Goal: Check status: Check status

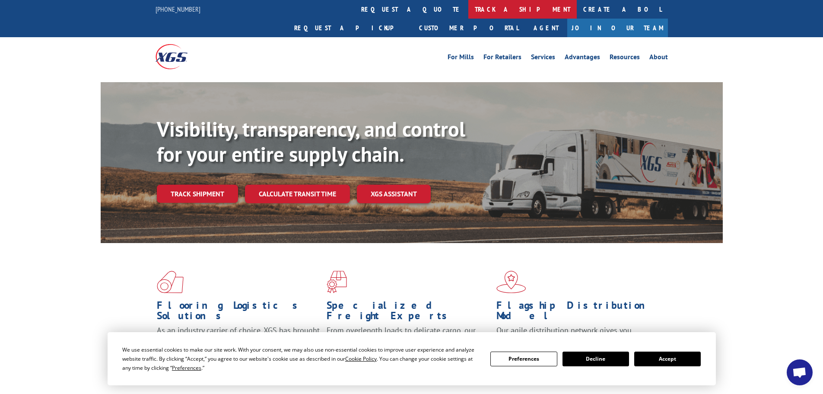
click at [469, 9] on link "track a shipment" at bounding box center [523, 9] width 108 height 19
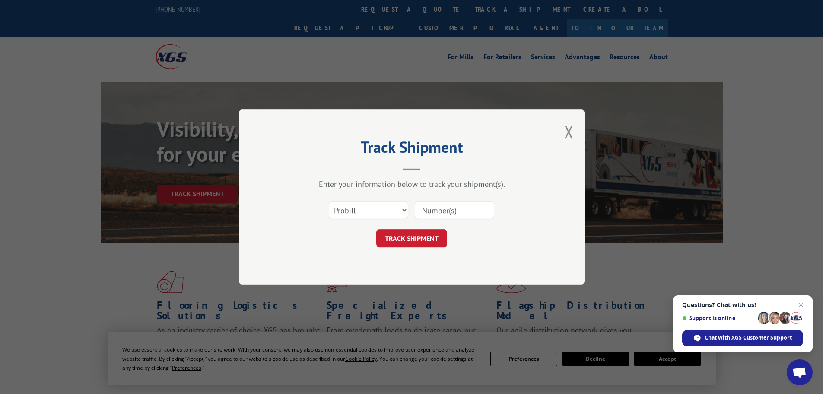
click at [443, 213] on input at bounding box center [455, 210] width 80 height 18
paste input "17120123"
type input "17120123"
click at [434, 235] on button "TRACK SHIPMENT" at bounding box center [411, 238] width 71 height 18
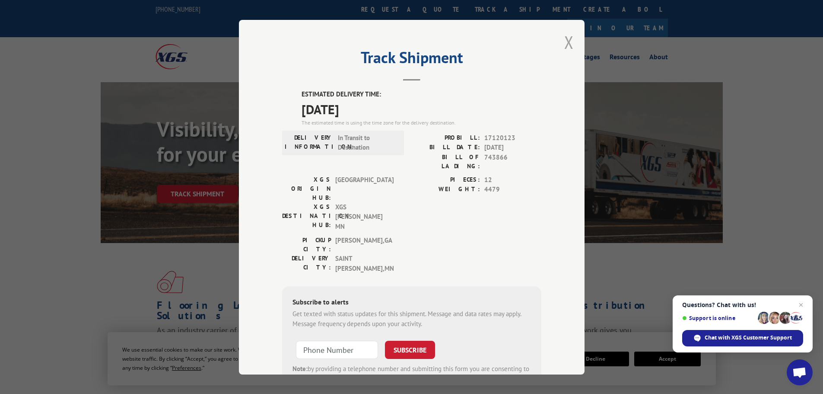
click at [566, 41] on button "Close modal" at bounding box center [570, 42] width 10 height 23
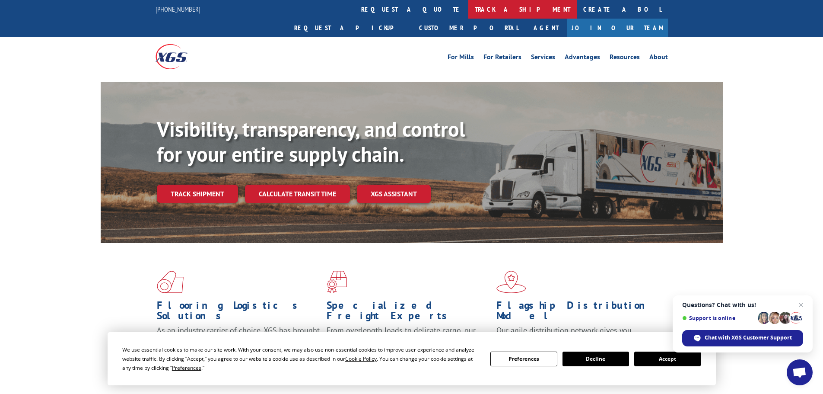
click at [469, 15] on link "track a shipment" at bounding box center [523, 9] width 108 height 19
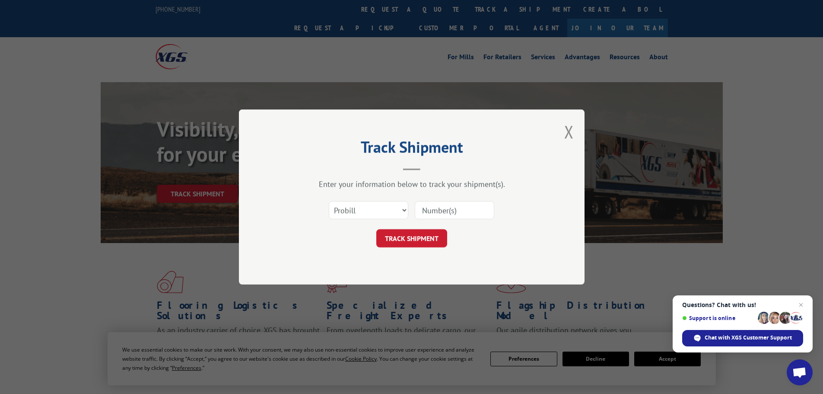
click at [463, 208] on input at bounding box center [455, 210] width 80 height 18
type input "17120123"
click at [413, 245] on button "TRACK SHIPMENT" at bounding box center [411, 238] width 71 height 18
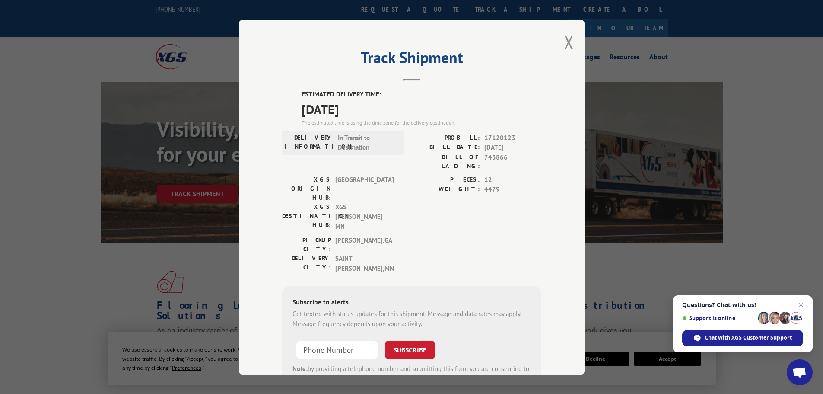
click at [496, 135] on span "17120123" at bounding box center [513, 138] width 57 height 10
copy span "17120123"
click at [568, 41] on button "Close modal" at bounding box center [570, 42] width 10 height 23
